Goal: Check status: Check status

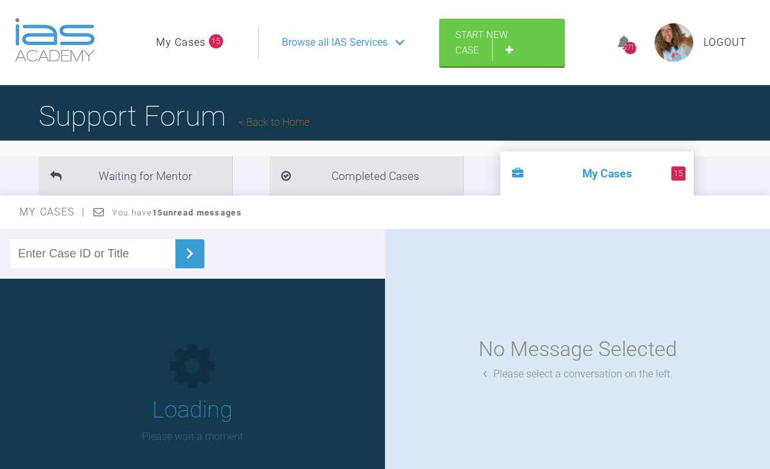
click at [201, 29] on ul "My Cases 15" at bounding box center [207, 42] width 102 height 32
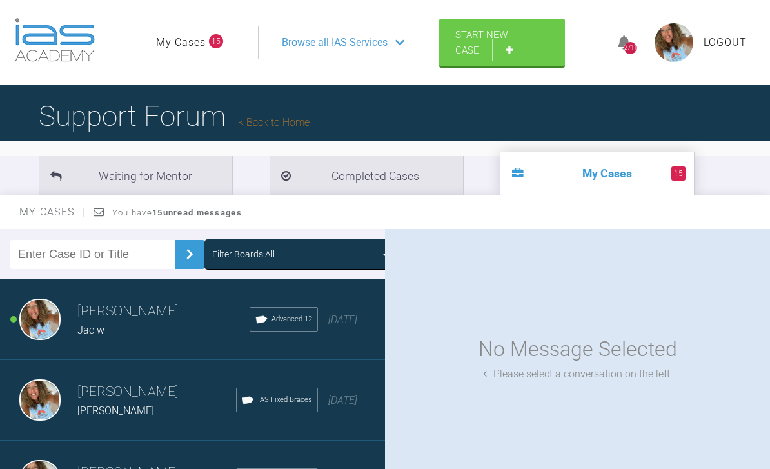
click at [185, 45] on link "My Cases" at bounding box center [181, 42] width 50 height 17
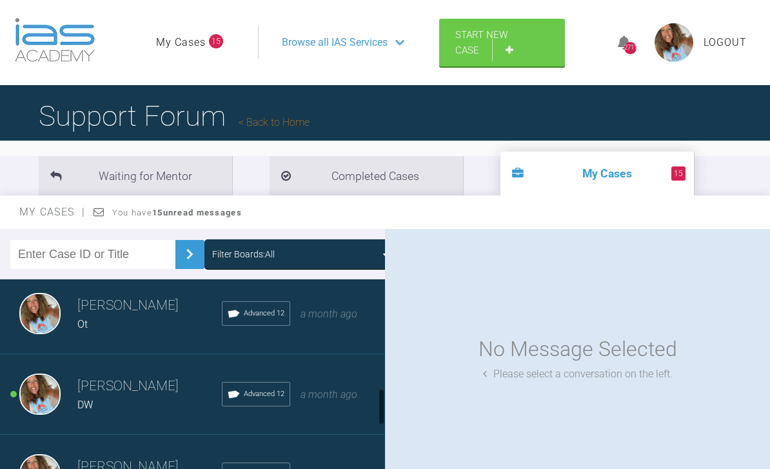
scroll to position [728, 0]
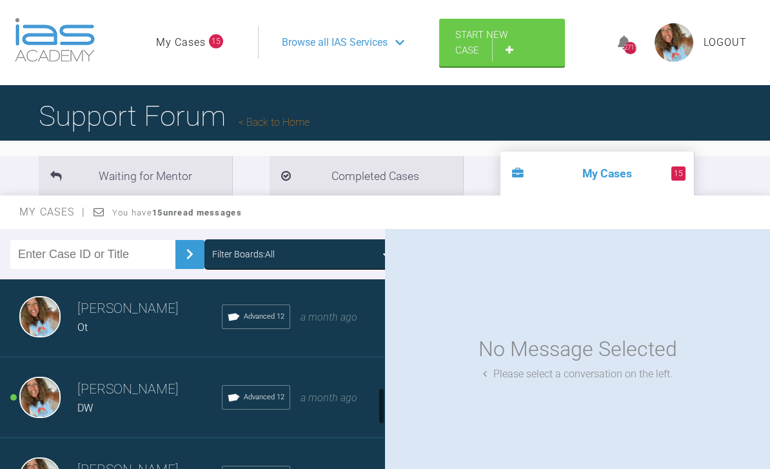
click at [323, 321] on span "a month ago" at bounding box center [329, 317] width 57 height 12
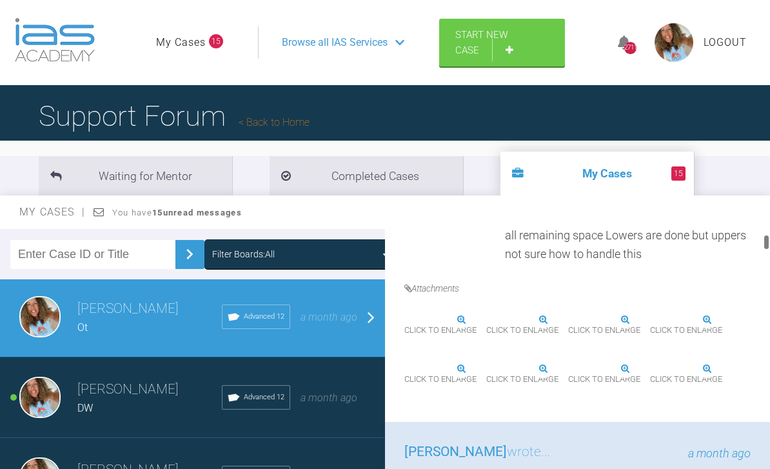
scroll to position [518, 0]
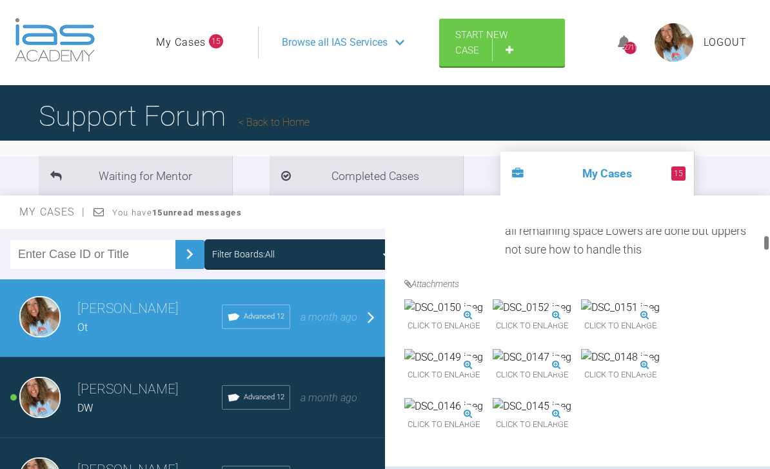
click at [480, 316] on img at bounding box center [444, 307] width 79 height 17
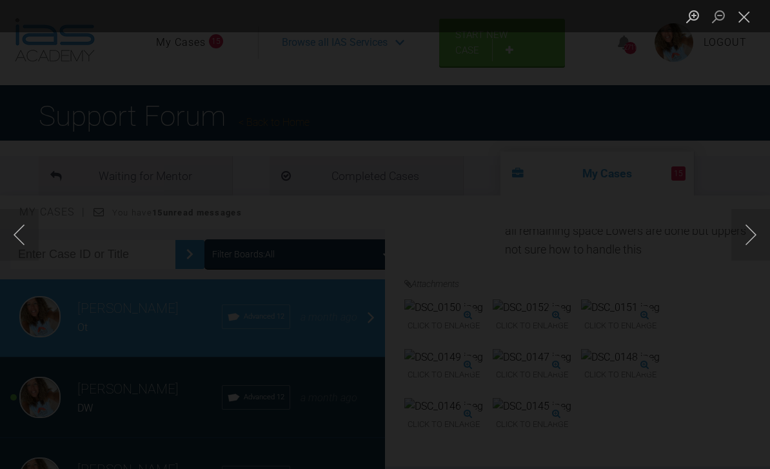
click at [748, 23] on button "Close lightbox" at bounding box center [745, 16] width 26 height 23
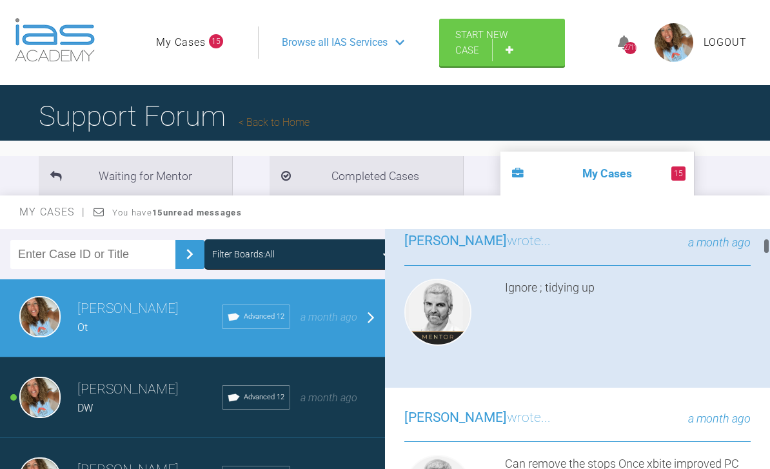
scroll to position [776, 0]
click at [572, 157] on img at bounding box center [532, 149] width 79 height 17
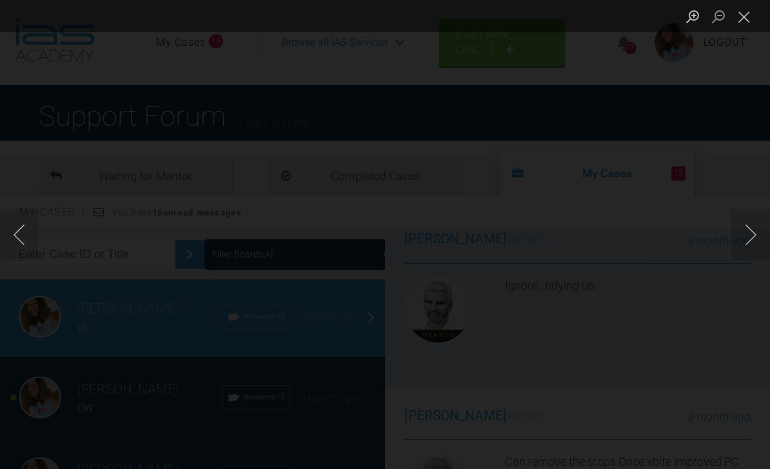
click at [25, 230] on button "Previous image" at bounding box center [19, 235] width 39 height 52
click at [744, 234] on button "Next image" at bounding box center [751, 235] width 39 height 52
click at [756, 234] on button "Next image" at bounding box center [751, 235] width 39 height 52
click at [745, 243] on button "Next image" at bounding box center [751, 235] width 39 height 52
click at [740, 237] on button "Next image" at bounding box center [751, 235] width 39 height 52
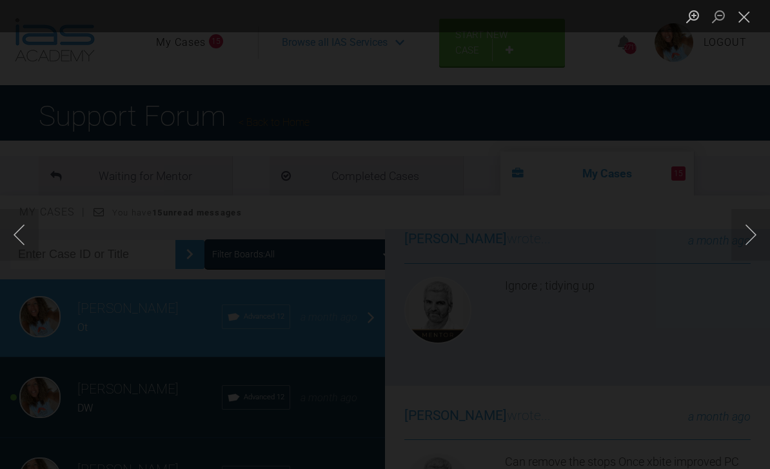
click at [743, 239] on button "Next image" at bounding box center [751, 235] width 39 height 52
click at [1, 251] on button "Previous image" at bounding box center [19, 235] width 39 height 52
click at [24, 239] on button "Previous image" at bounding box center [19, 235] width 39 height 52
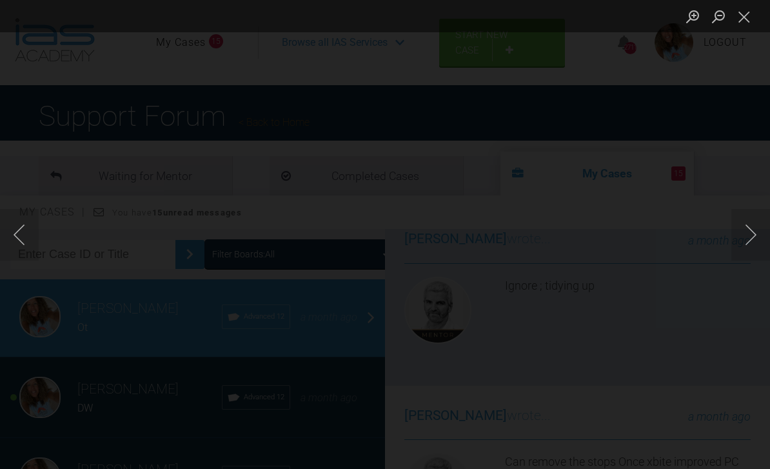
click at [747, 239] on button "Next image" at bounding box center [751, 235] width 39 height 52
click at [748, 239] on button "Next image" at bounding box center [751, 235] width 39 height 52
click at [749, 237] on button "Next image" at bounding box center [751, 235] width 39 height 52
click at [749, 235] on button "Next image" at bounding box center [751, 235] width 39 height 52
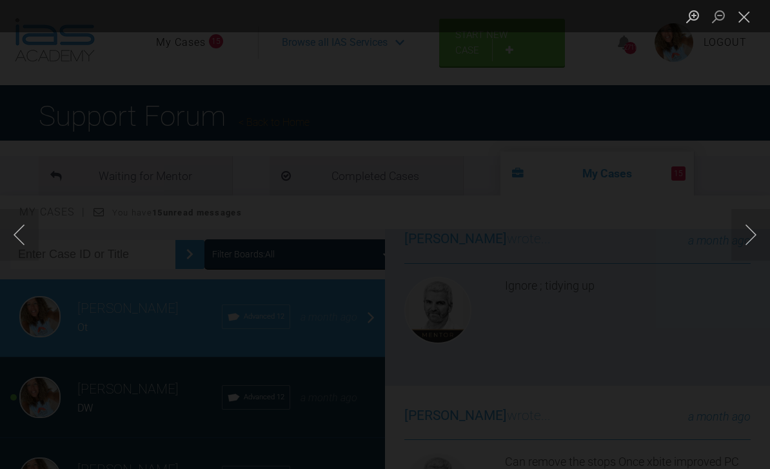
click at [745, 16] on button "Close lightbox" at bounding box center [745, 16] width 26 height 23
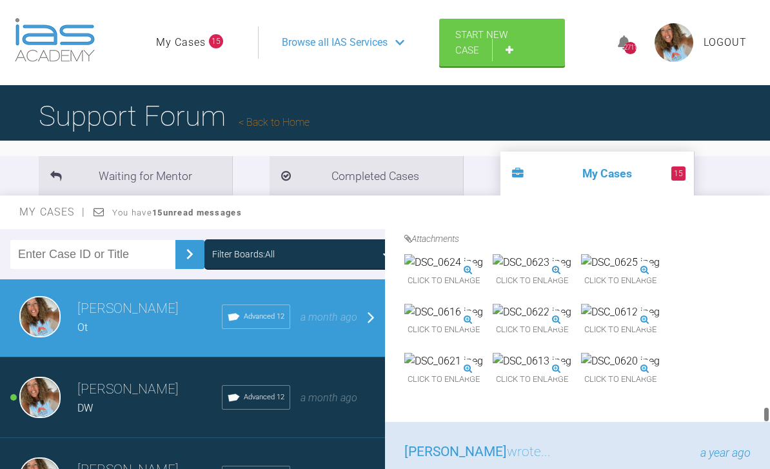
scroll to position [15216, 0]
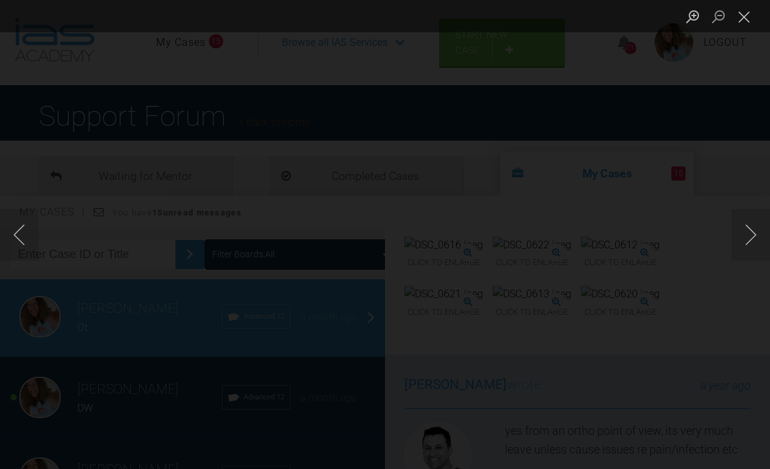
click at [741, 244] on button "Next image" at bounding box center [751, 235] width 39 height 52
click at [739, 17] on button "Close lightbox" at bounding box center [745, 16] width 26 height 23
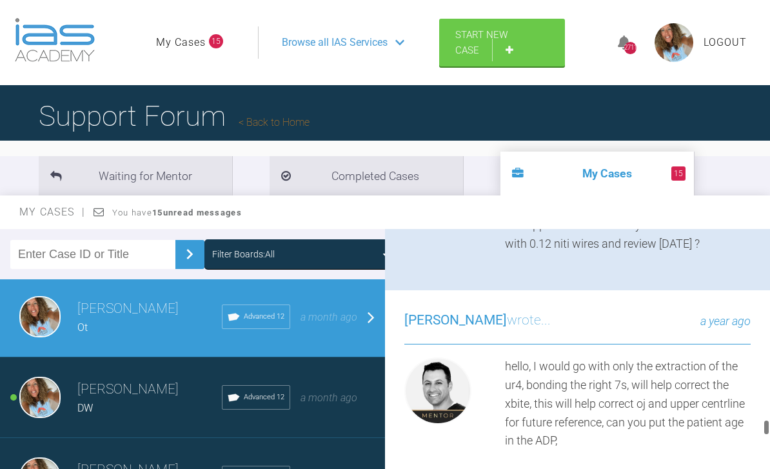
scroll to position [16186, 0]
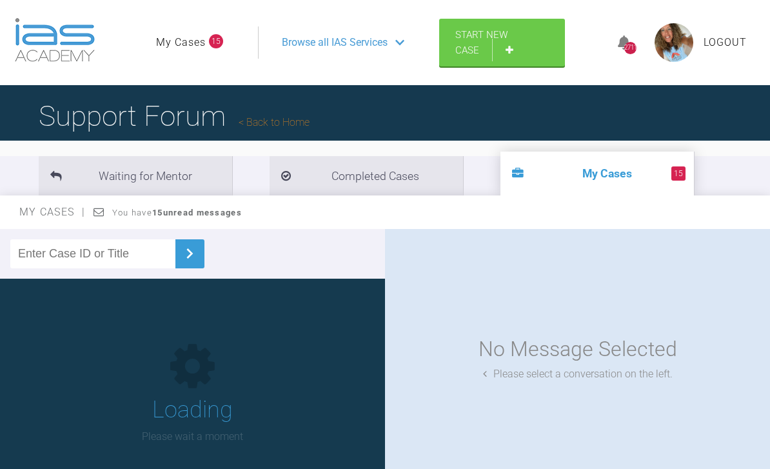
scroll to position [41, 0]
